Goal: Task Accomplishment & Management: Manage account settings

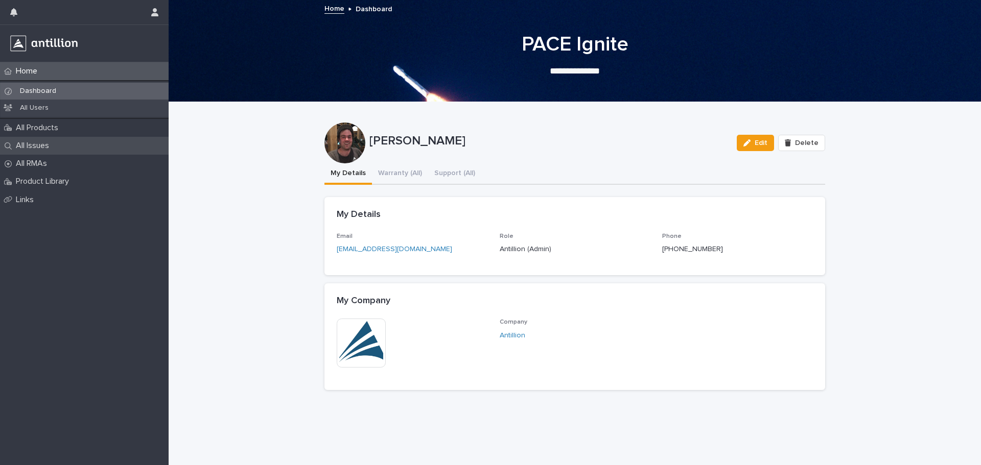
click at [44, 144] on p "All Issues" at bounding box center [34, 146] width 45 height 10
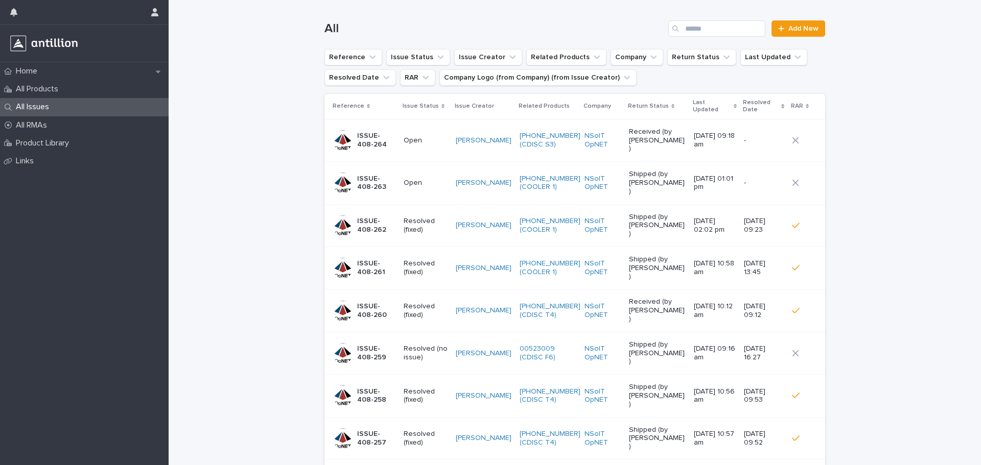
click at [399, 131] on td "Open" at bounding box center [425, 140] width 53 height 42
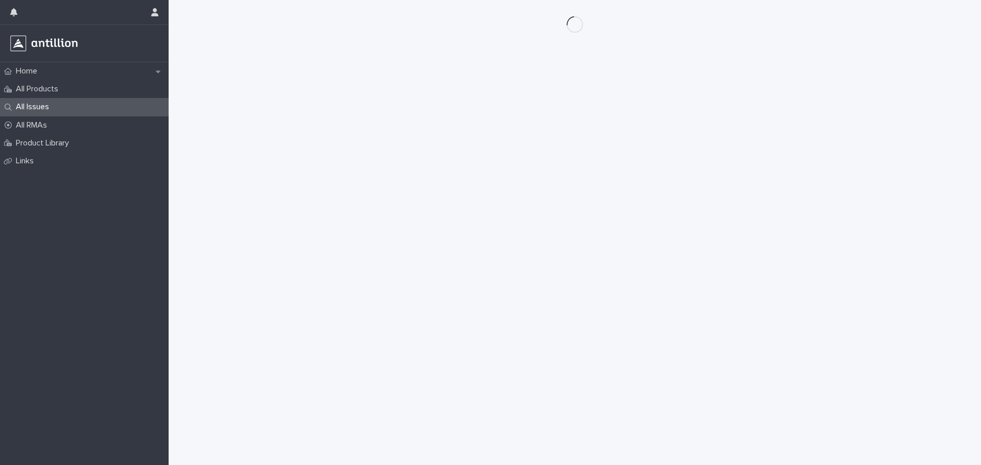
click at [434, 129] on div "Loading... Saving… Loading... Saving…" at bounding box center [574, 220] width 511 height 440
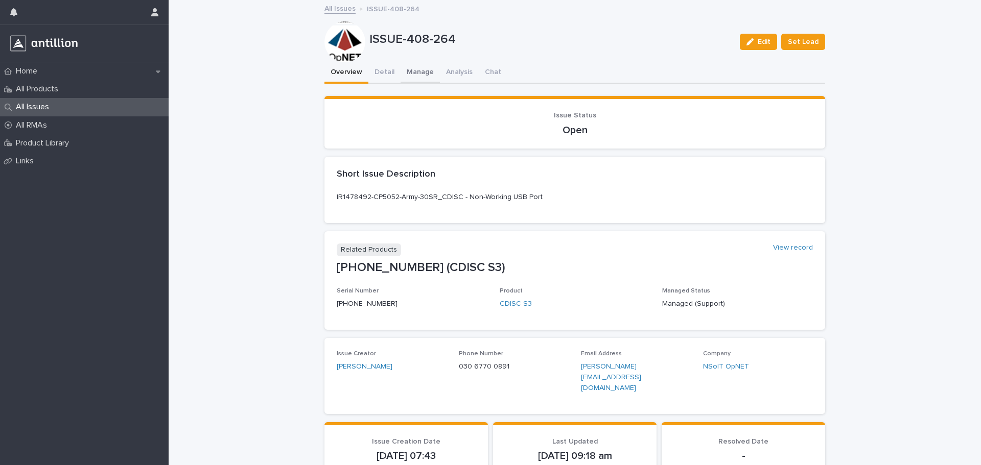
click at [411, 77] on button "Manage" at bounding box center [419, 72] width 39 height 21
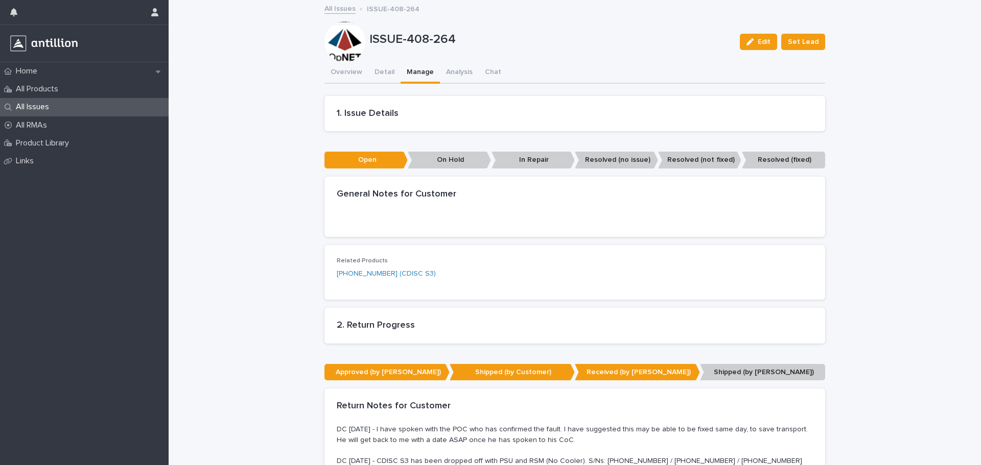
click at [339, 11] on link "All Issues" at bounding box center [339, 8] width 31 height 12
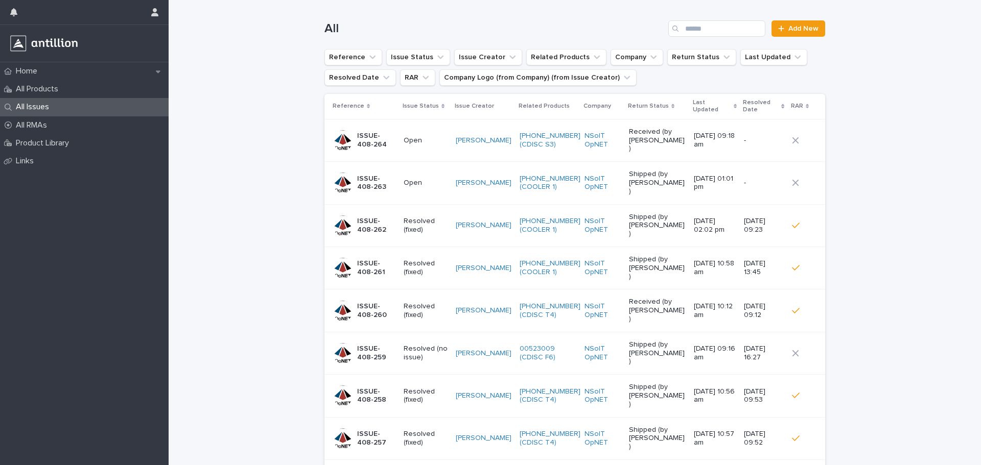
click at [424, 134] on div "Open" at bounding box center [426, 140] width 44 height 17
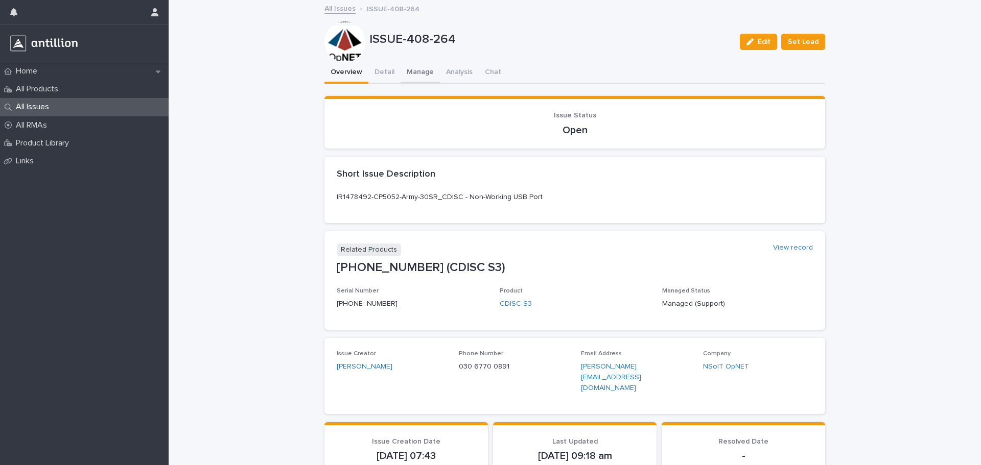
click at [407, 69] on button "Manage" at bounding box center [419, 72] width 39 height 21
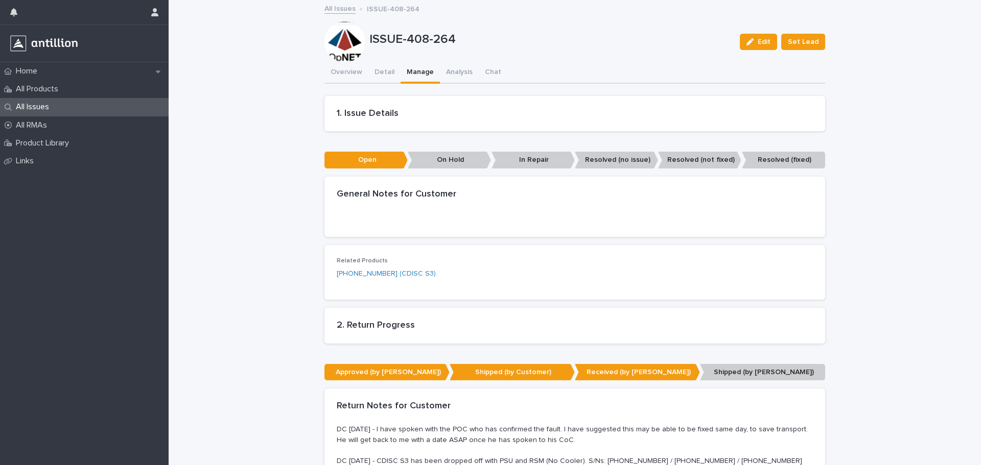
scroll to position [313, 0]
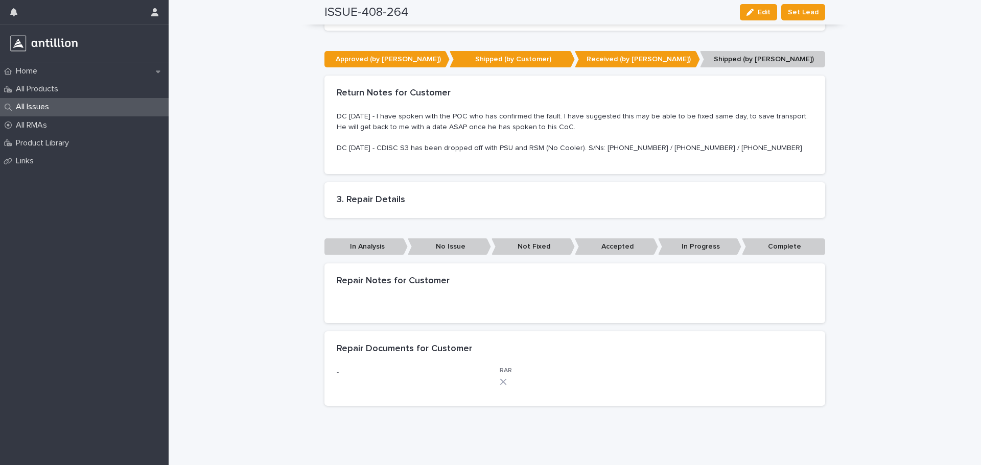
click at [370, 243] on p "In Analysis" at bounding box center [365, 247] width 83 height 17
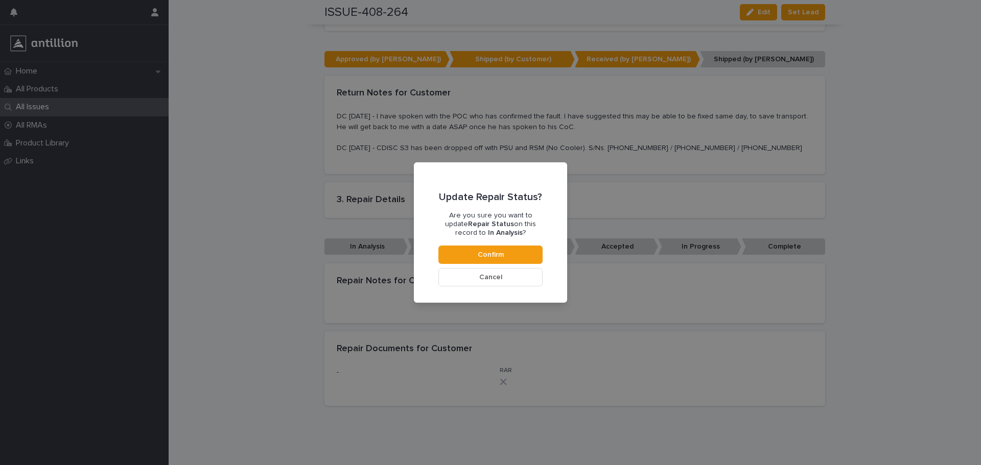
click at [453, 273] on button "Cancel" at bounding box center [490, 277] width 104 height 18
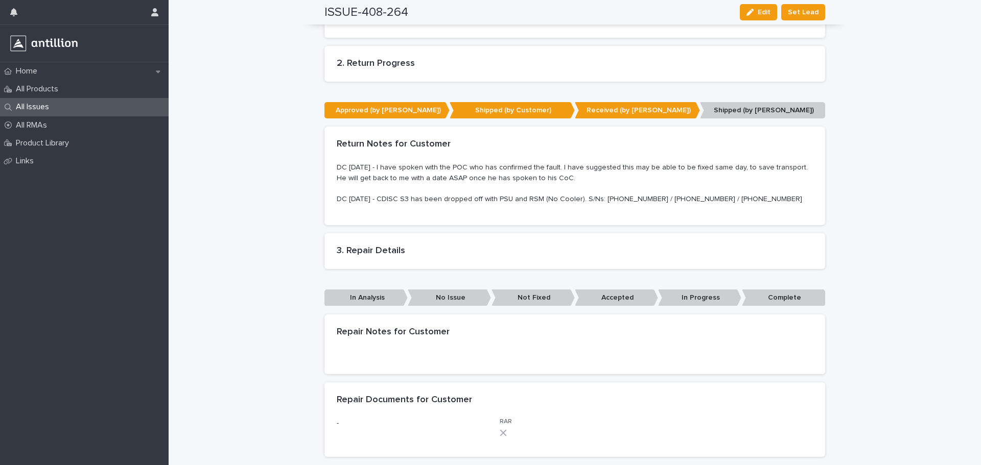
click at [681, 304] on p "In Progress" at bounding box center [699, 298] width 83 height 17
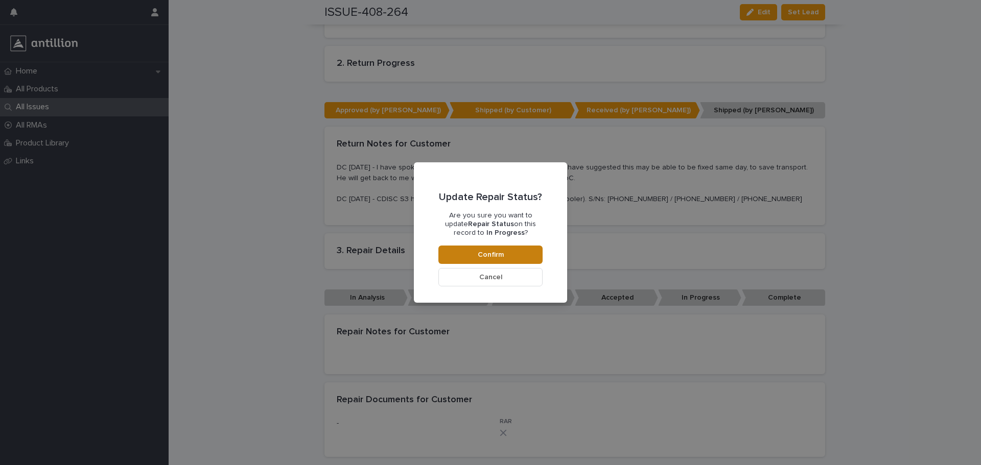
click at [498, 257] on span "Confirm" at bounding box center [491, 254] width 26 height 7
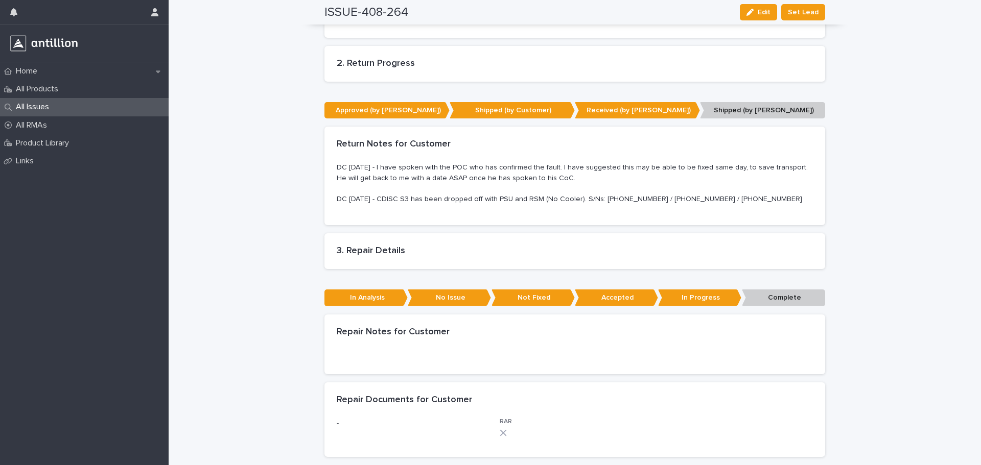
scroll to position [0, 0]
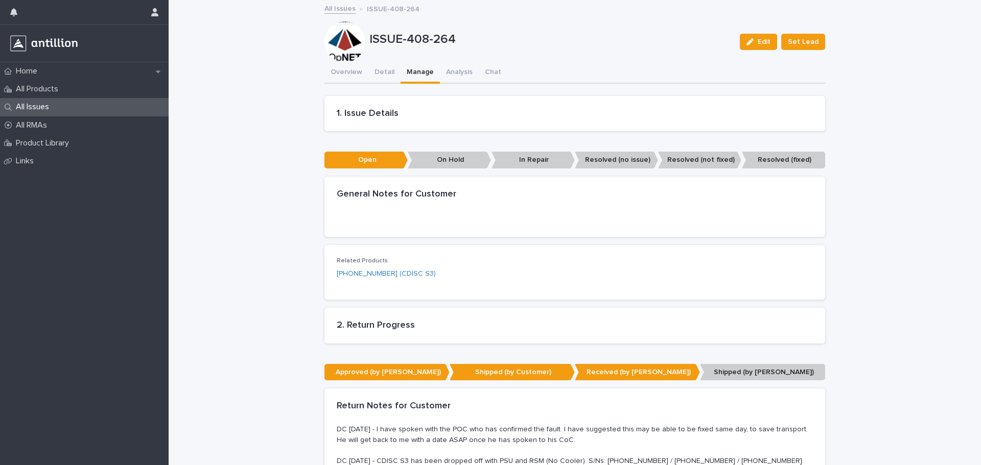
click at [68, 110] on div "All Issues" at bounding box center [84, 107] width 169 height 18
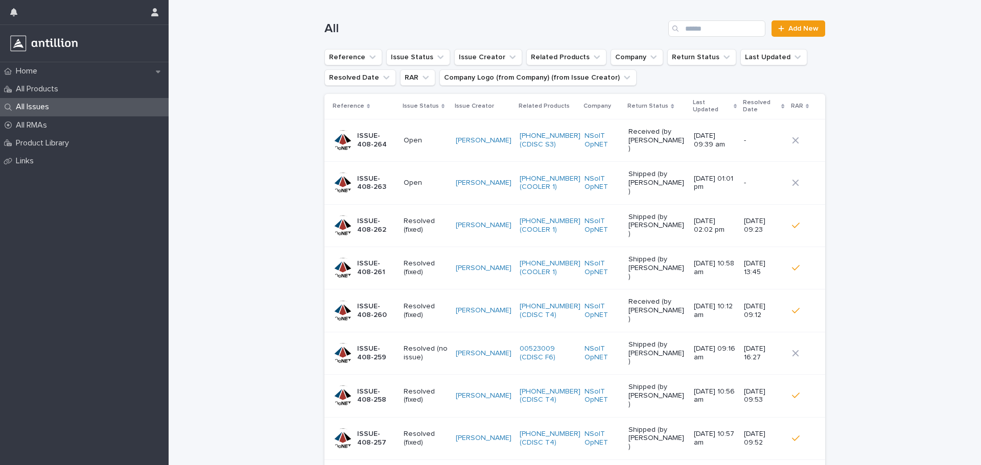
click at [413, 177] on div "Open" at bounding box center [426, 182] width 44 height 11
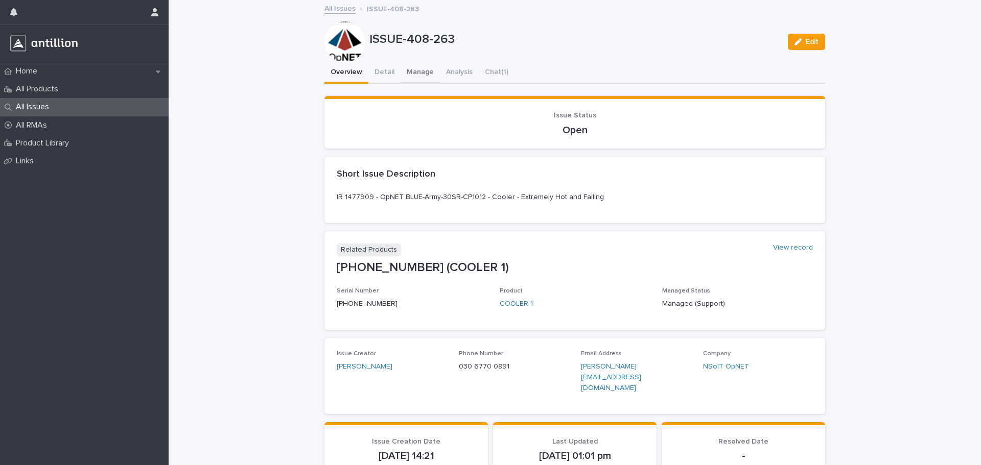
click at [416, 78] on button "Manage" at bounding box center [419, 72] width 39 height 21
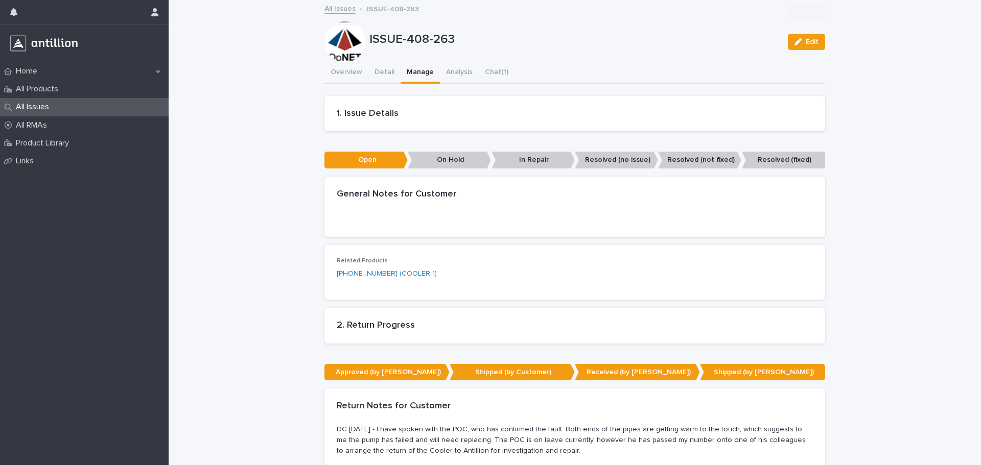
scroll to position [362, 0]
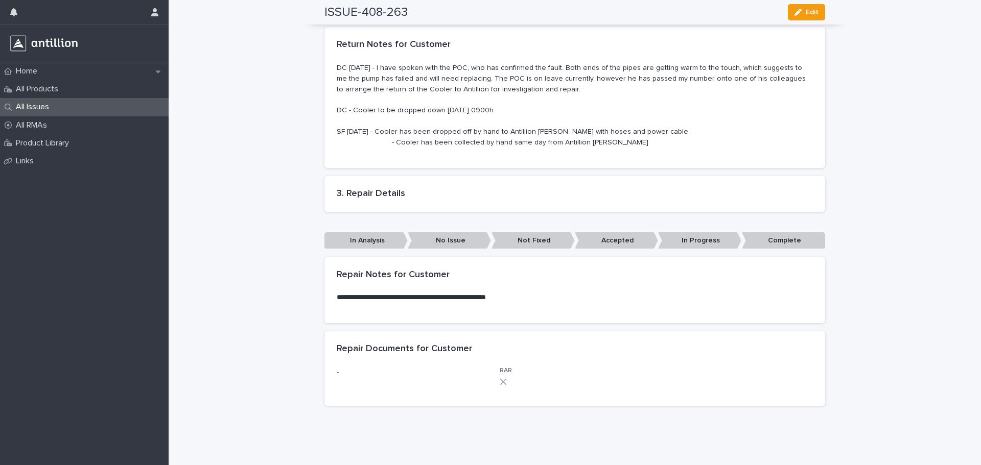
click at [767, 240] on p "Complete" at bounding box center [783, 240] width 83 height 17
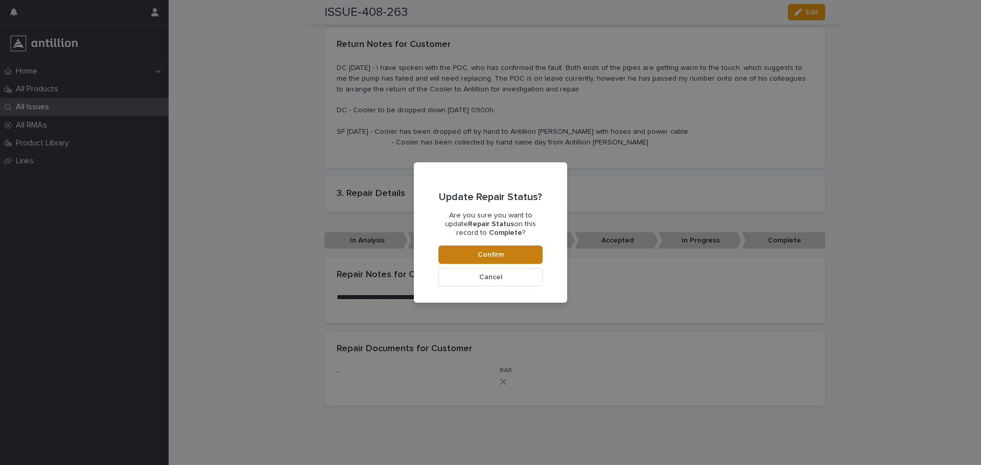
click at [521, 261] on button "Confirm" at bounding box center [490, 255] width 104 height 18
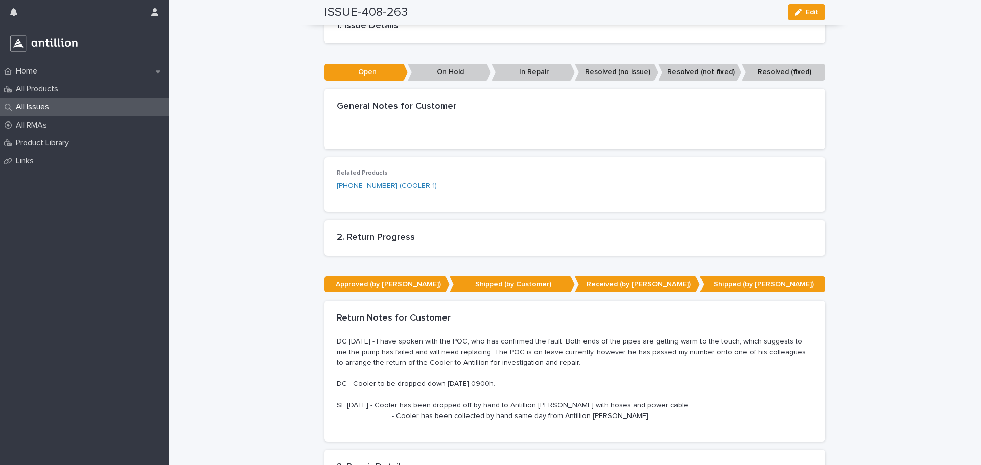
scroll to position [0, 0]
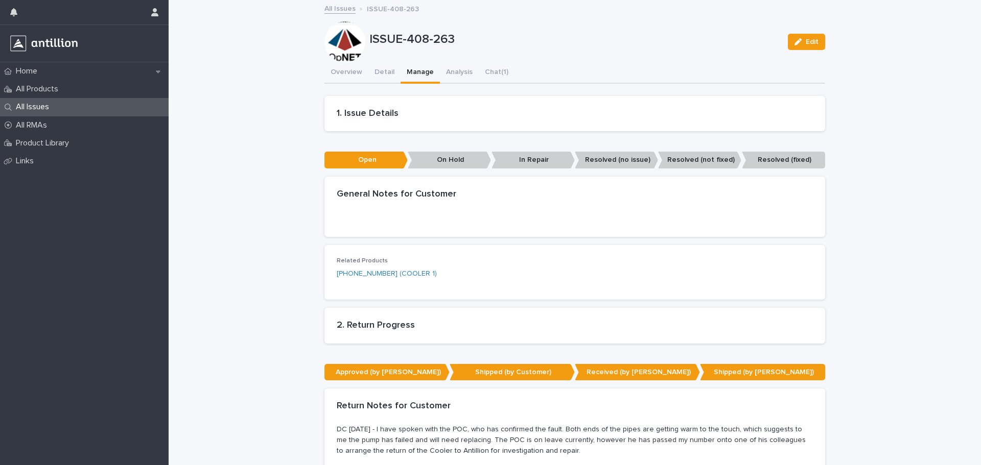
click at [67, 108] on div "All Issues" at bounding box center [84, 107] width 169 height 18
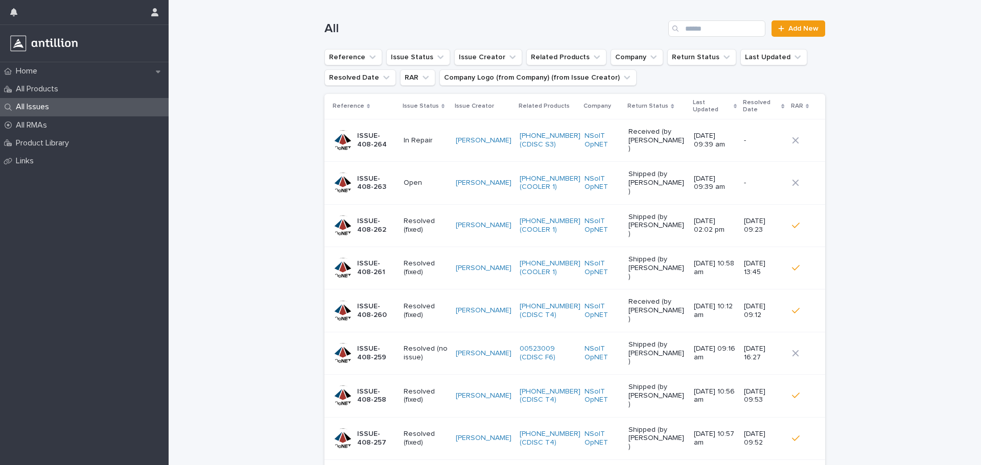
scroll to position [74, 0]
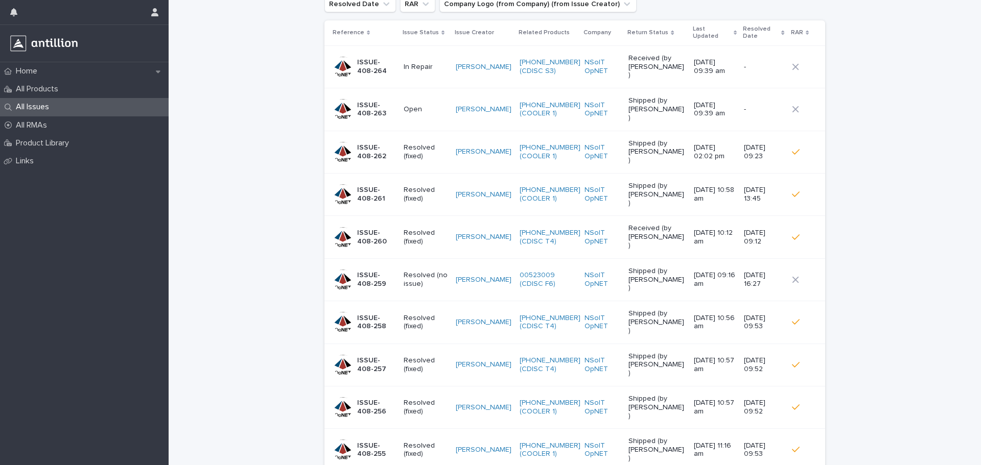
click at [423, 191] on p "Open" at bounding box center [425, 195] width 43 height 9
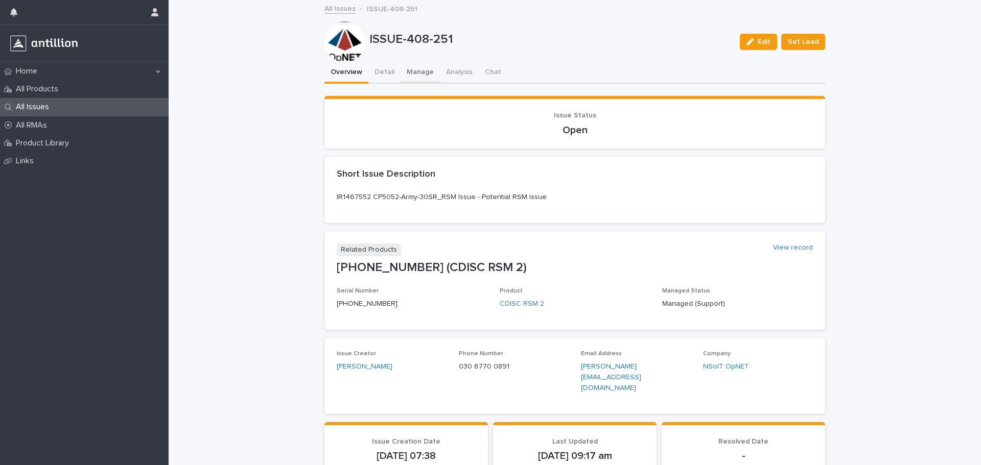
click at [413, 76] on button "Manage" at bounding box center [419, 72] width 39 height 21
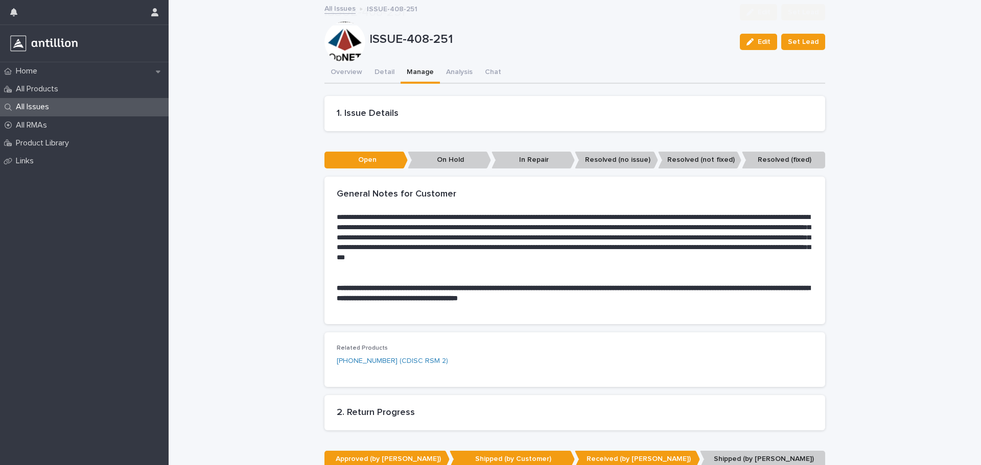
scroll to position [369, 0]
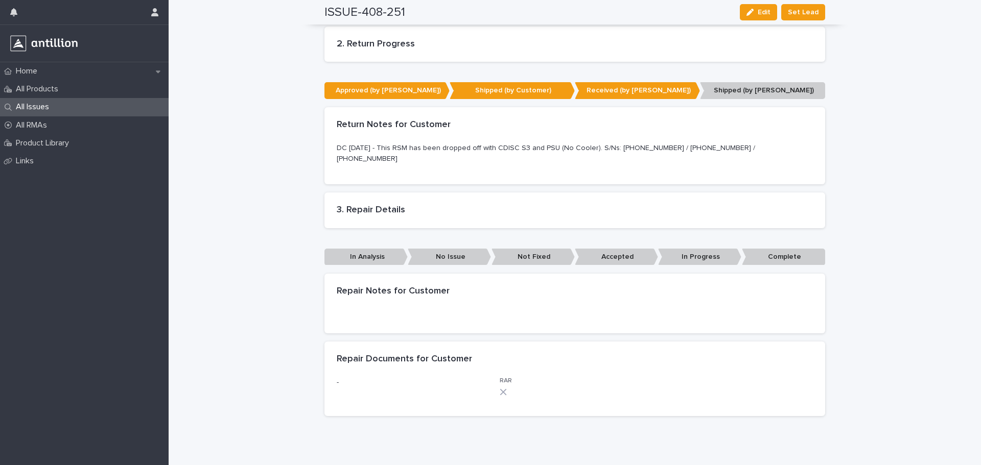
click at [357, 249] on p "In Analysis" at bounding box center [365, 257] width 83 height 17
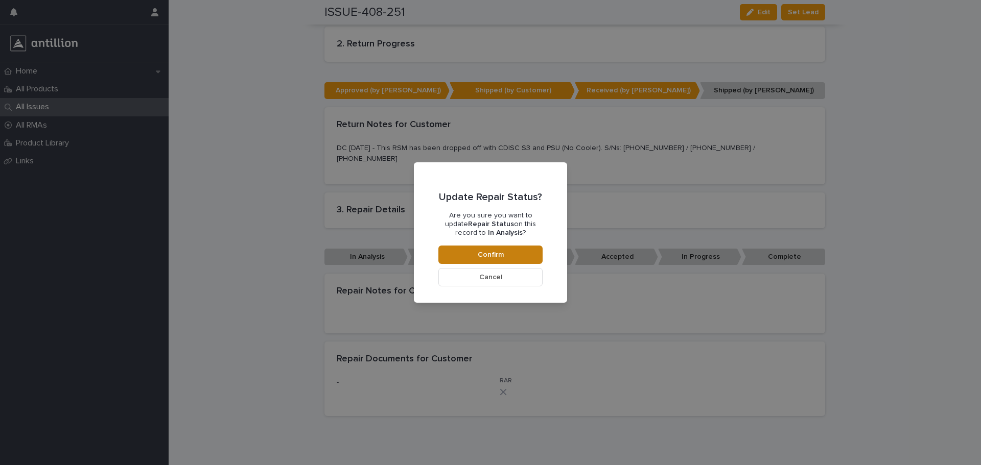
click at [462, 249] on button "Confirm" at bounding box center [490, 255] width 104 height 18
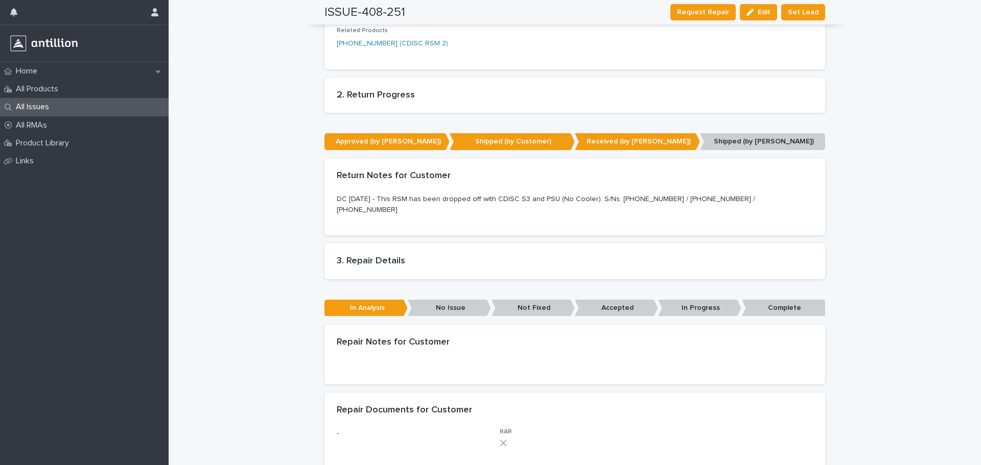
scroll to position [0, 0]
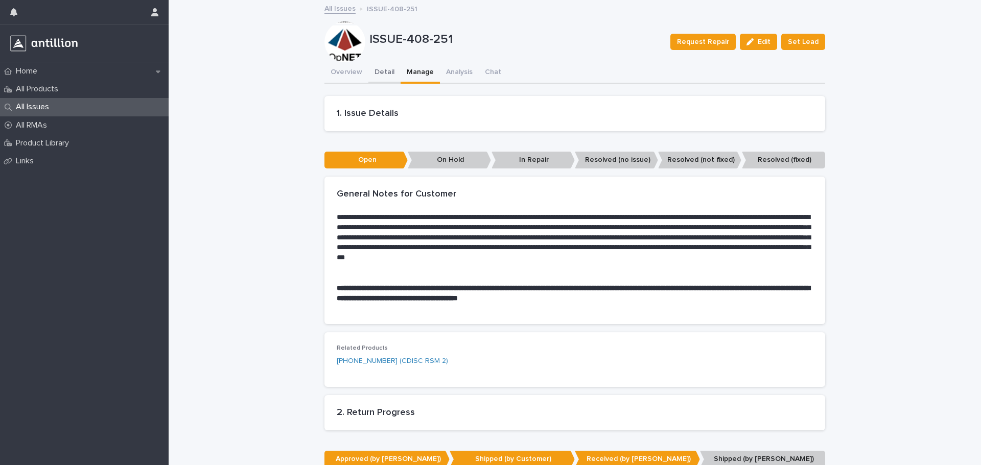
click at [379, 72] on button "Detail" at bounding box center [384, 72] width 32 height 21
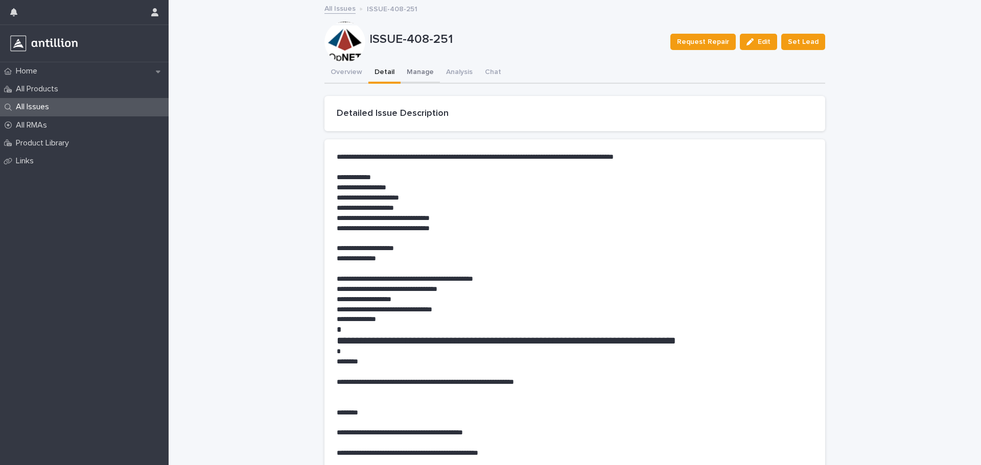
click at [400, 79] on button "Manage" at bounding box center [419, 72] width 39 height 21
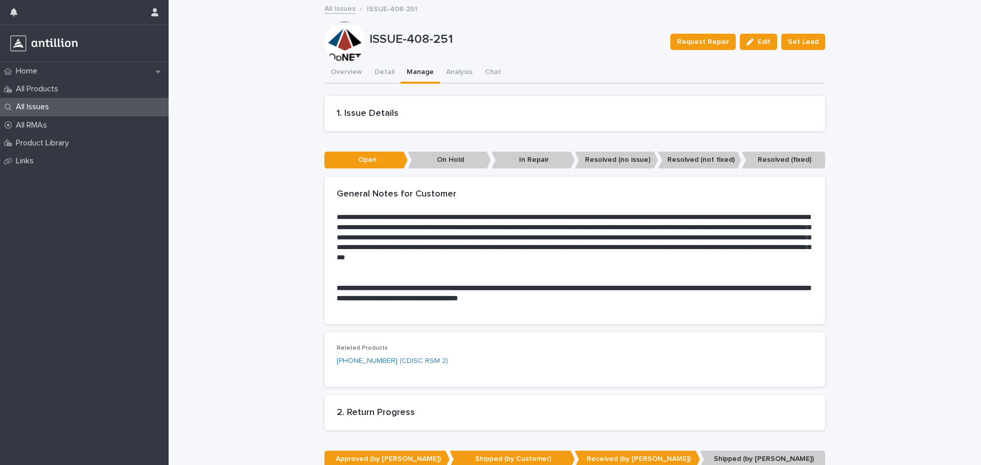
scroll to position [242, 0]
